Goal: Task Accomplishment & Management: Use online tool/utility

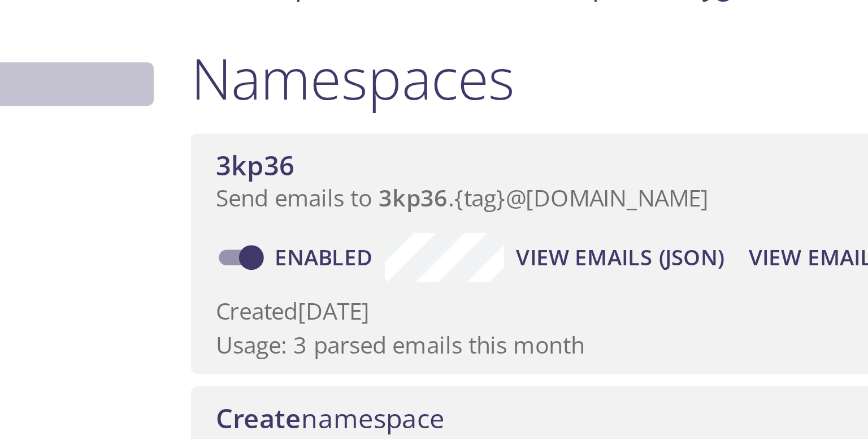
click at [283, 160] on span "# Settings" at bounding box center [232, 157] width 138 height 15
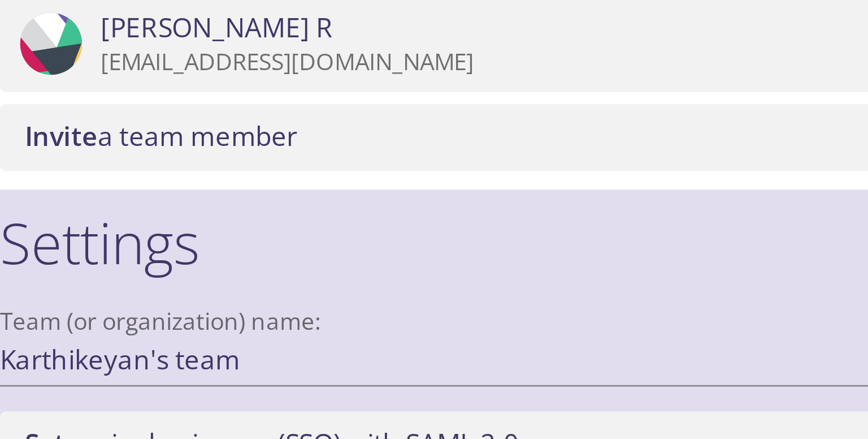
scroll to position [365, 0]
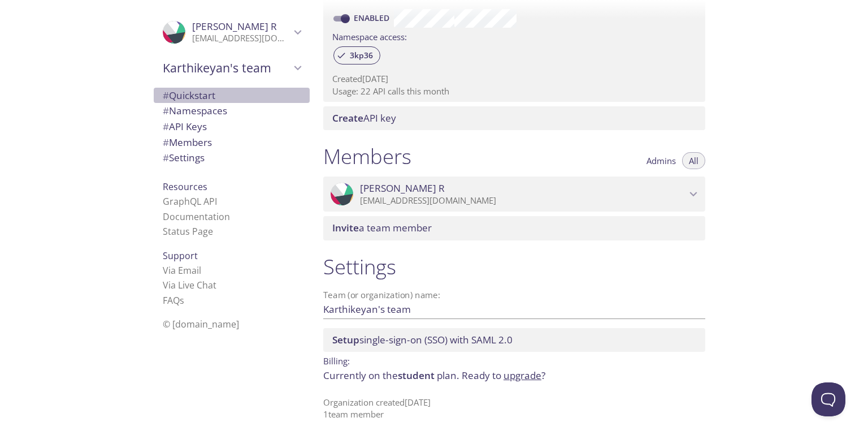
click at [189, 95] on span "# Quickstart" at bounding box center [189, 95] width 53 height 13
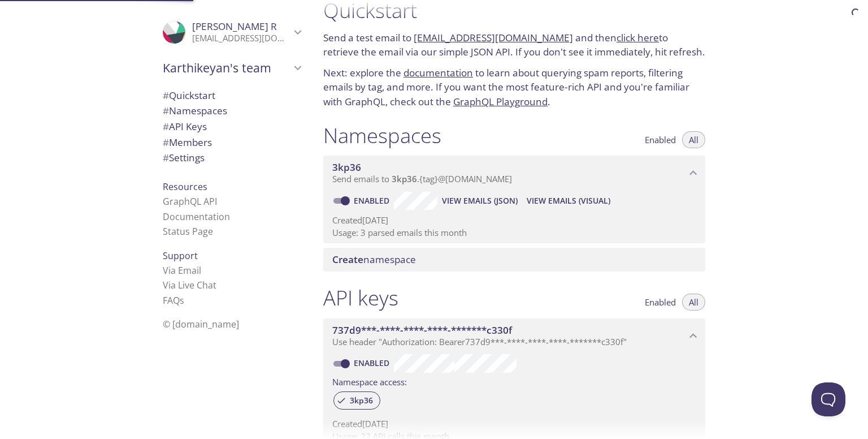
scroll to position [18, 0]
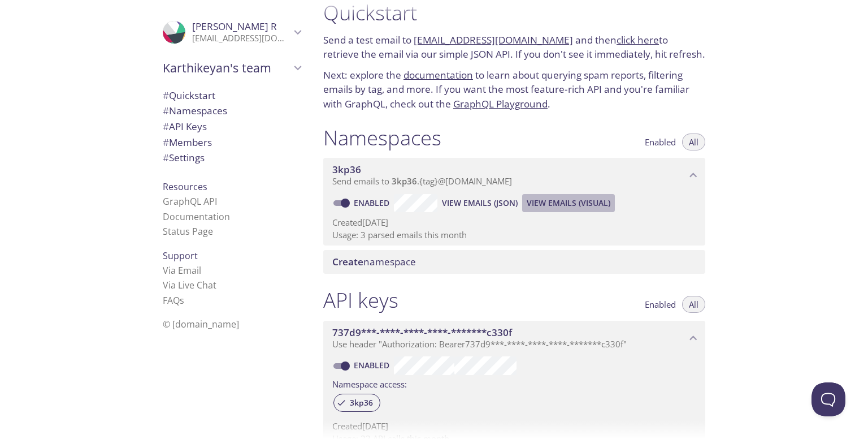
click at [561, 202] on span "View Emails (Visual)" at bounding box center [569, 203] width 84 height 14
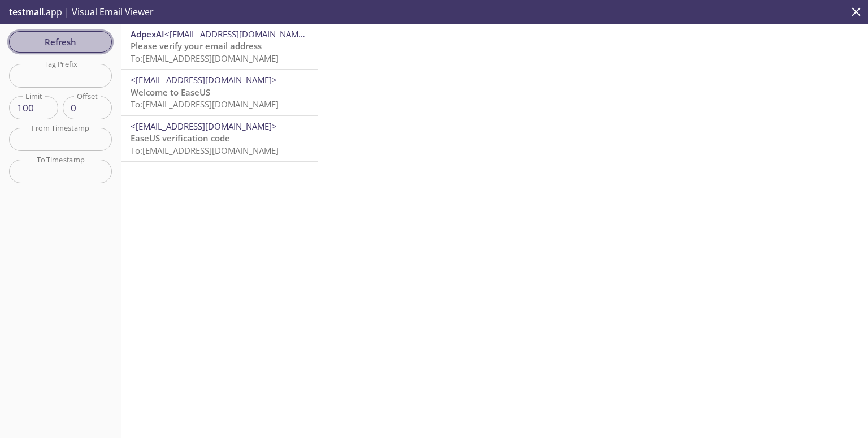
click at [66, 38] on span "Refresh" at bounding box center [60, 41] width 85 height 15
